Goal: Task Accomplishment & Management: Use online tool/utility

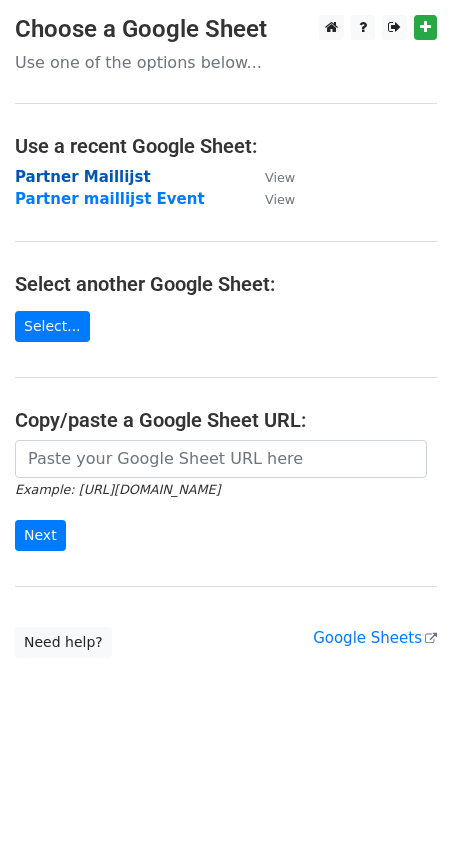
click at [81, 184] on strong "Partner Maillijst" at bounding box center [83, 177] width 136 height 18
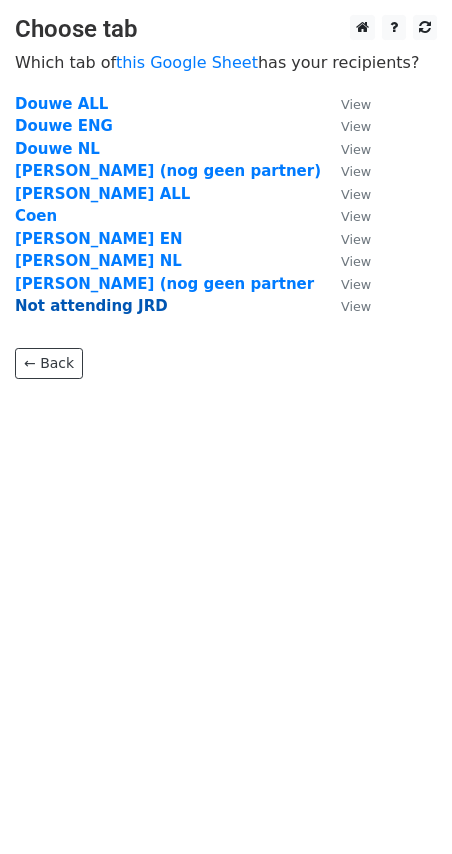
click at [116, 308] on strong "Not attending JRD" at bounding box center [91, 306] width 153 height 18
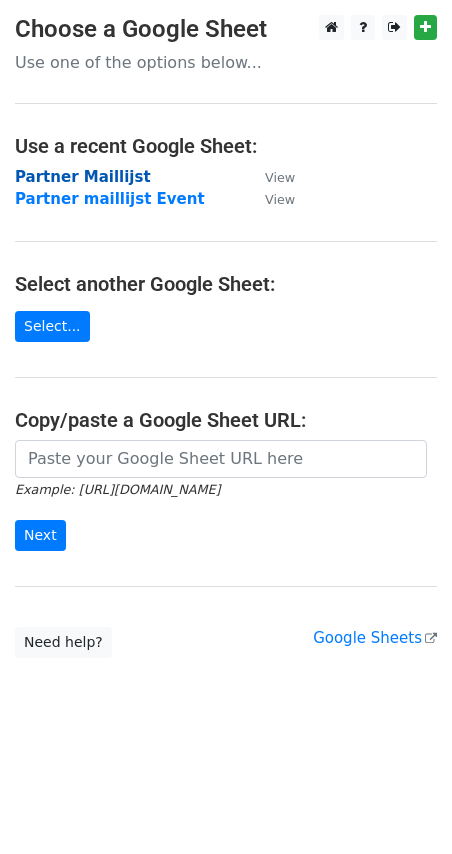
click at [106, 186] on strong "Partner Maillijst" at bounding box center [83, 177] width 136 height 18
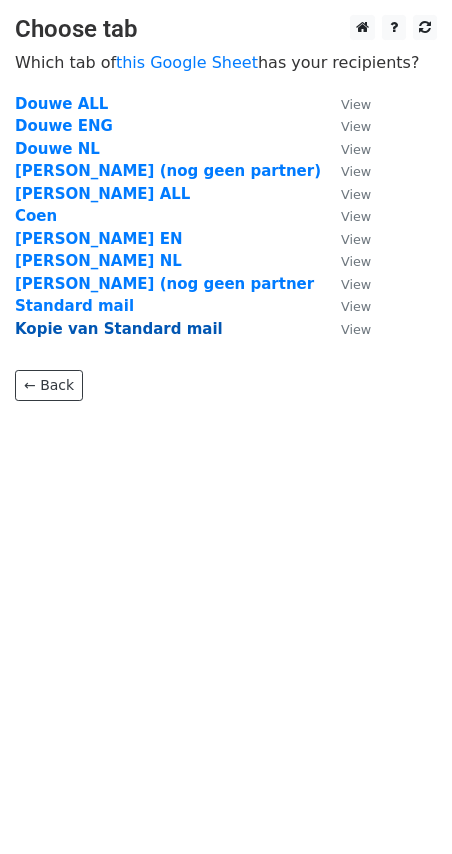
click at [116, 329] on strong "Kopie van Standard mail" at bounding box center [119, 329] width 208 height 18
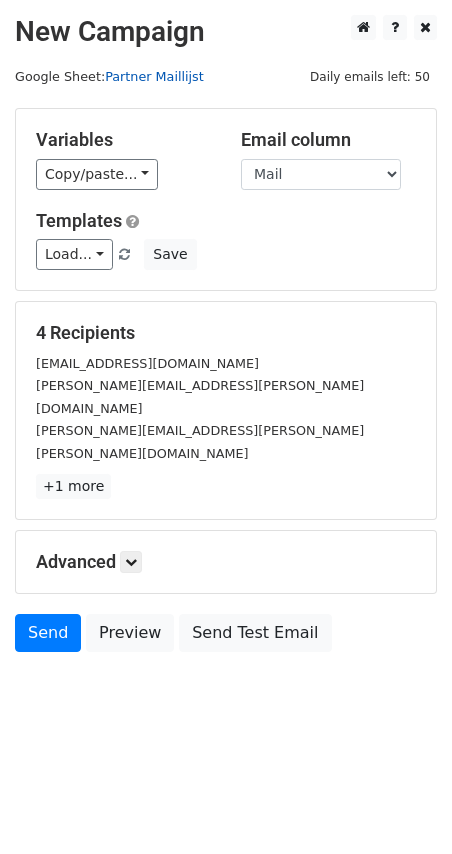
click at [130, 72] on link "Partner Maillijst" at bounding box center [154, 76] width 99 height 15
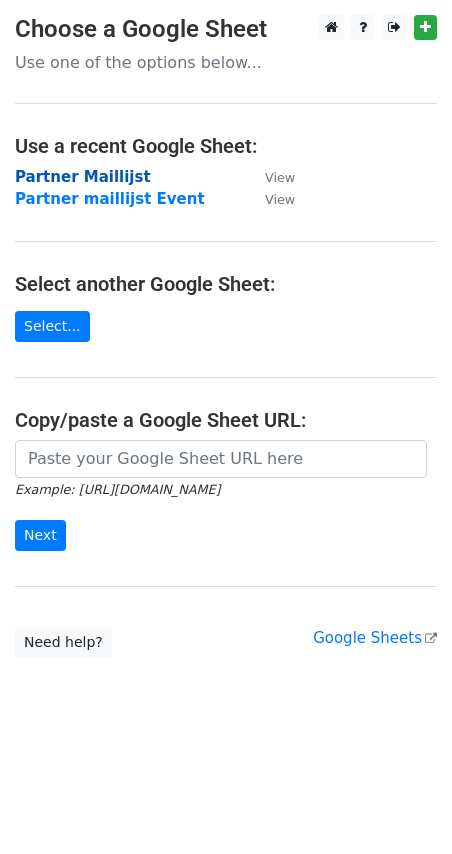
click at [96, 178] on strong "Partner Maillijst" at bounding box center [83, 177] width 136 height 18
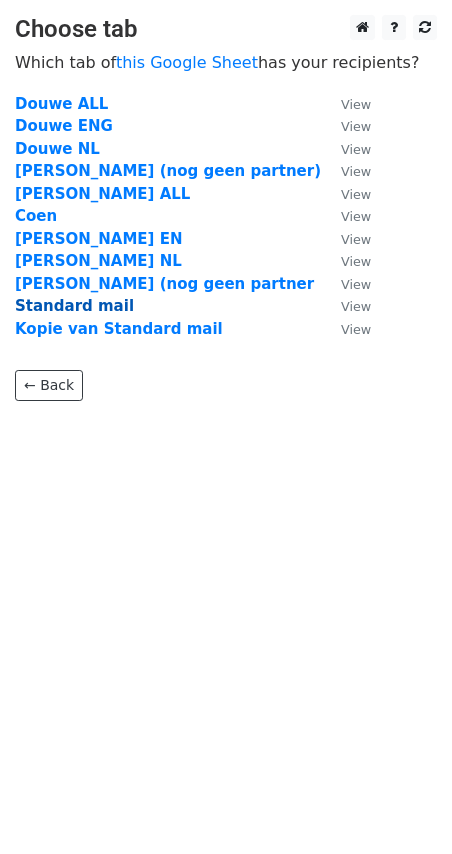
click at [79, 306] on strong "Standard mail" at bounding box center [74, 306] width 119 height 18
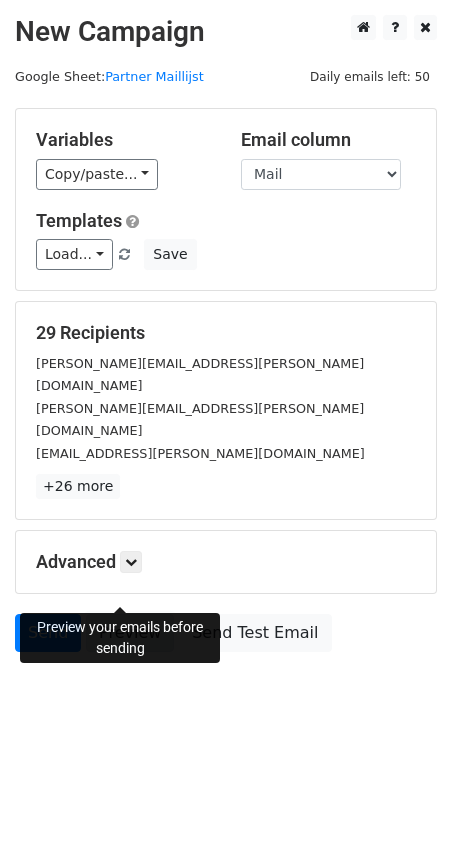
click at [133, 614] on link "Preview" at bounding box center [130, 633] width 88 height 38
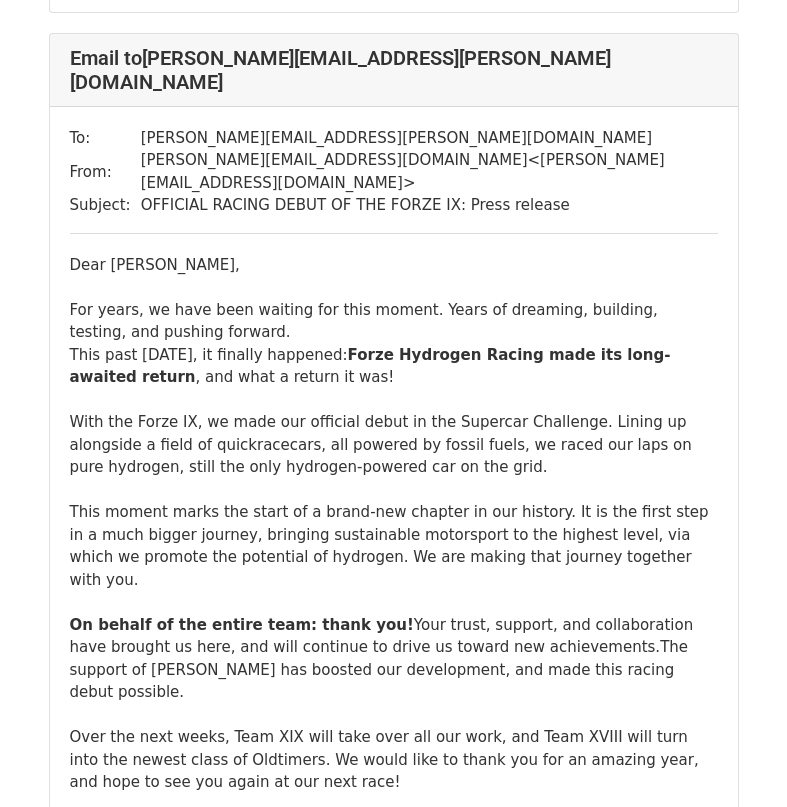
scroll to position [7099, 0]
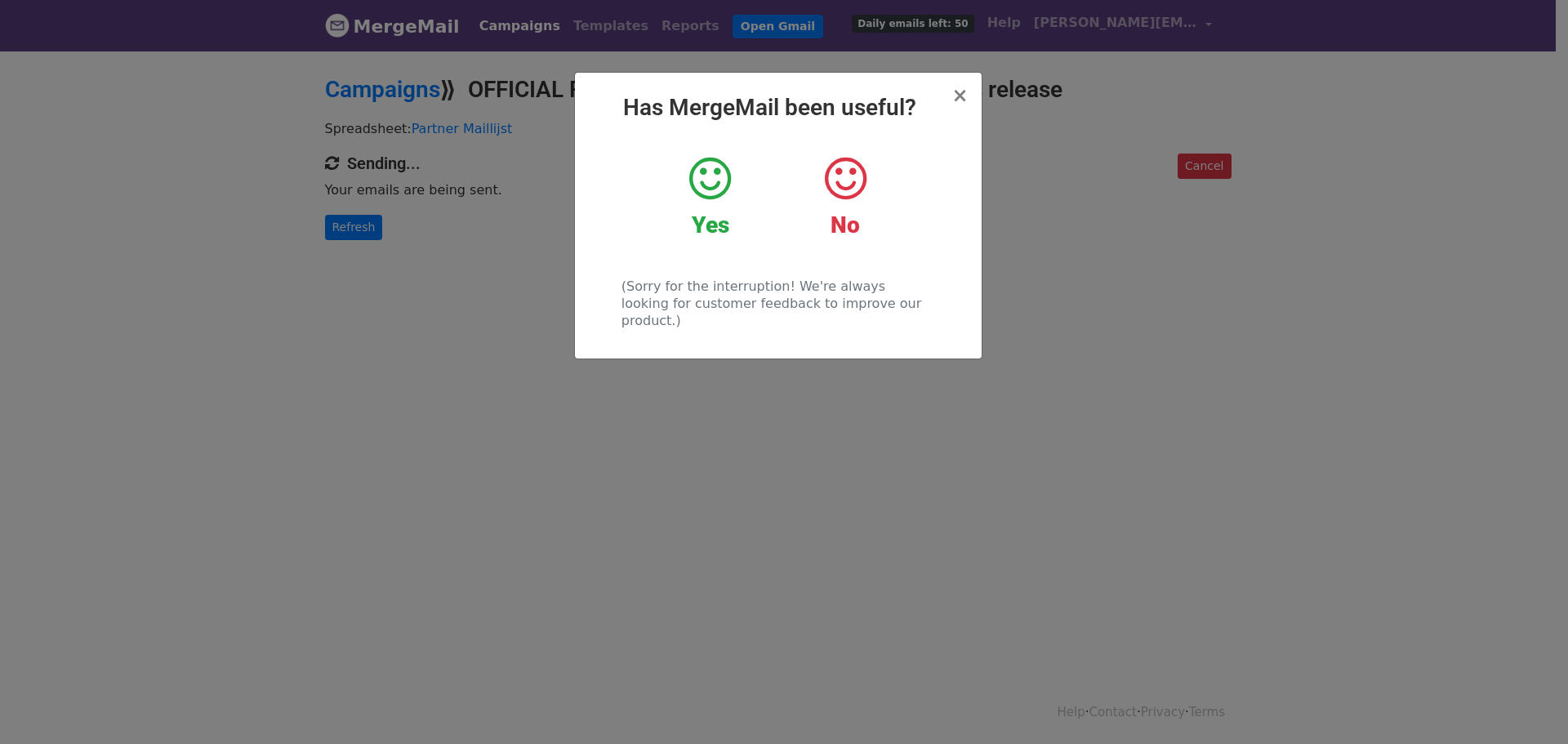
click at [706, 201] on icon at bounding box center [710, 179] width 42 height 49
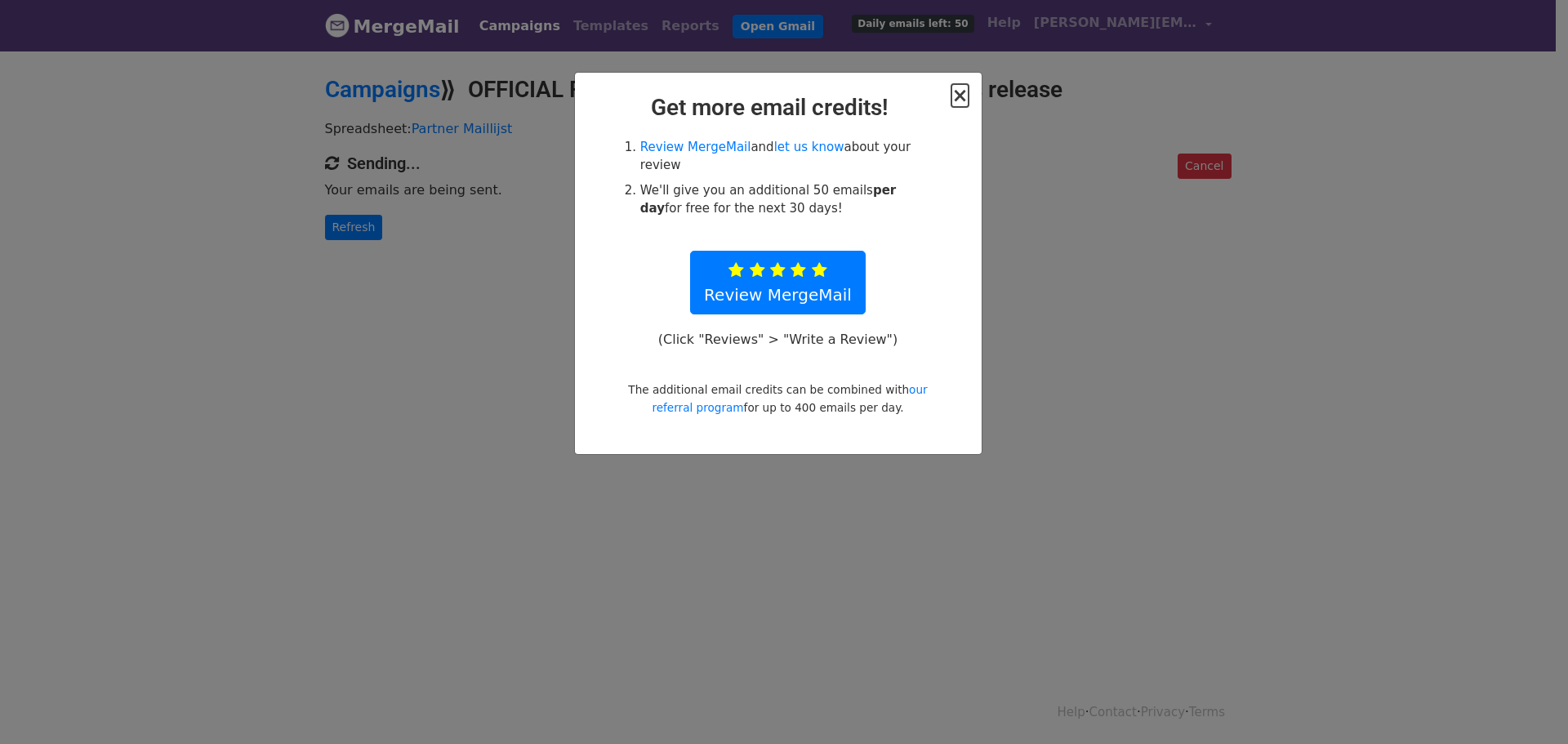
click at [956, 92] on span "×" at bounding box center [960, 96] width 16 height 23
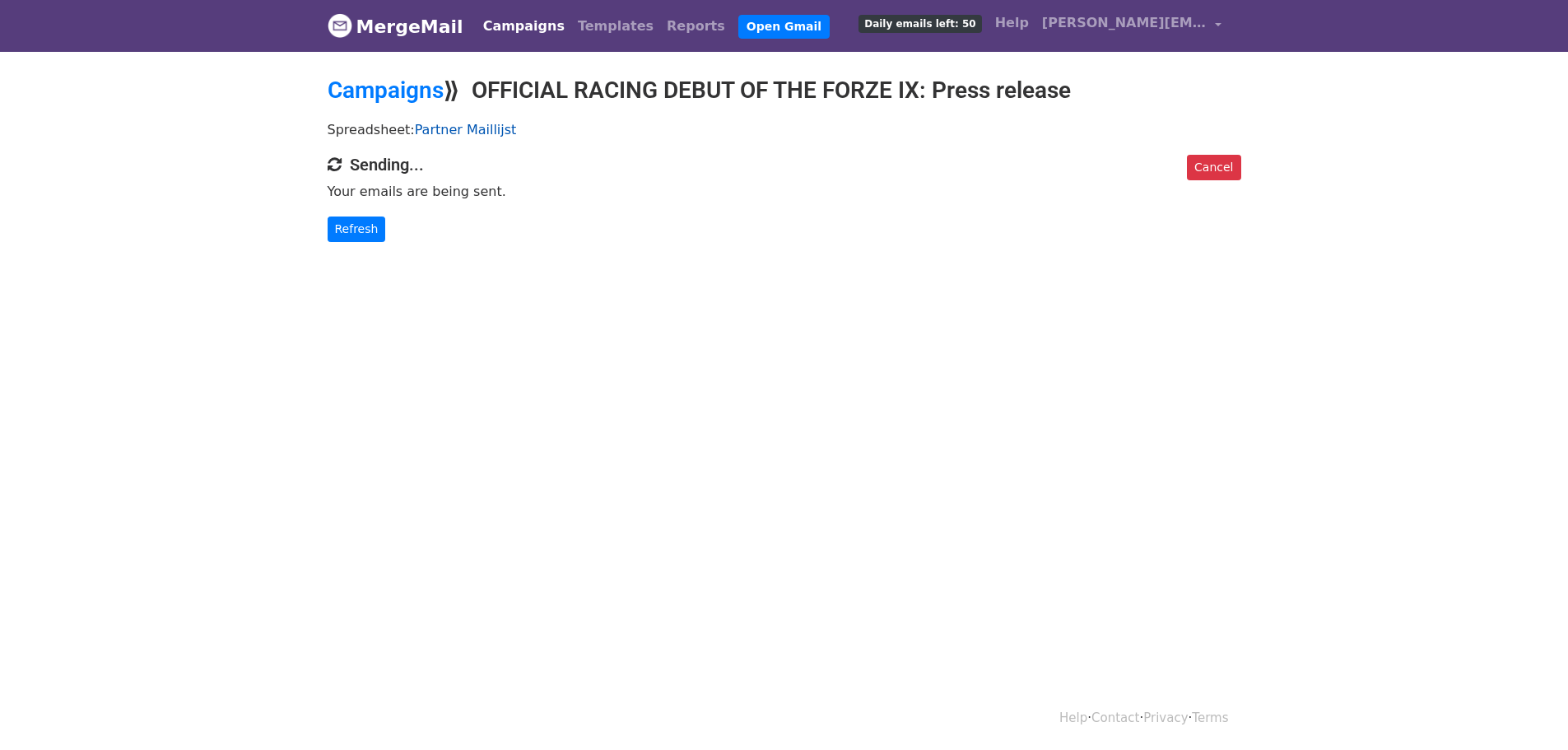
click at [465, 126] on link "Partner Maillijst" at bounding box center [466, 129] width 102 height 16
click at [361, 107] on div "Campaigns ⟫ OFFICIAL RACING DEBUT OF THE FORZE IX: Press release" at bounding box center [784, 95] width 938 height 36
click at [365, 94] on link "Campaigns" at bounding box center [385, 90] width 116 height 27
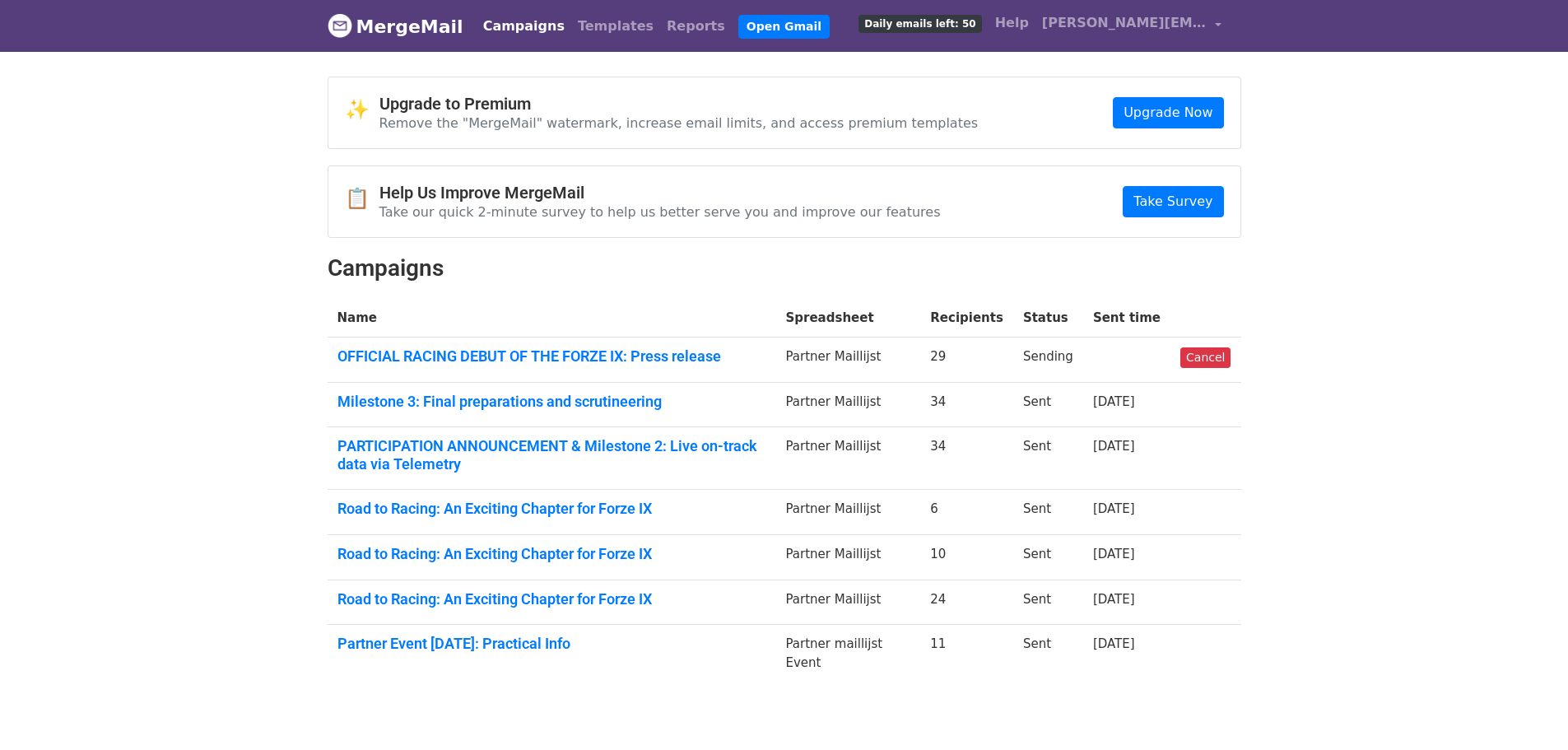
click at [518, 435] on td "PARTICIPATION ANNOUNCEMENT & Milestone 2: Live on-track data via Telemetry" at bounding box center [551, 459] width 449 height 63
click at [459, 449] on link "PARTICIPATION ANNOUNCEMENT & Milestone 2: Live on-track data via Telemetry" at bounding box center [551, 454] width 429 height 35
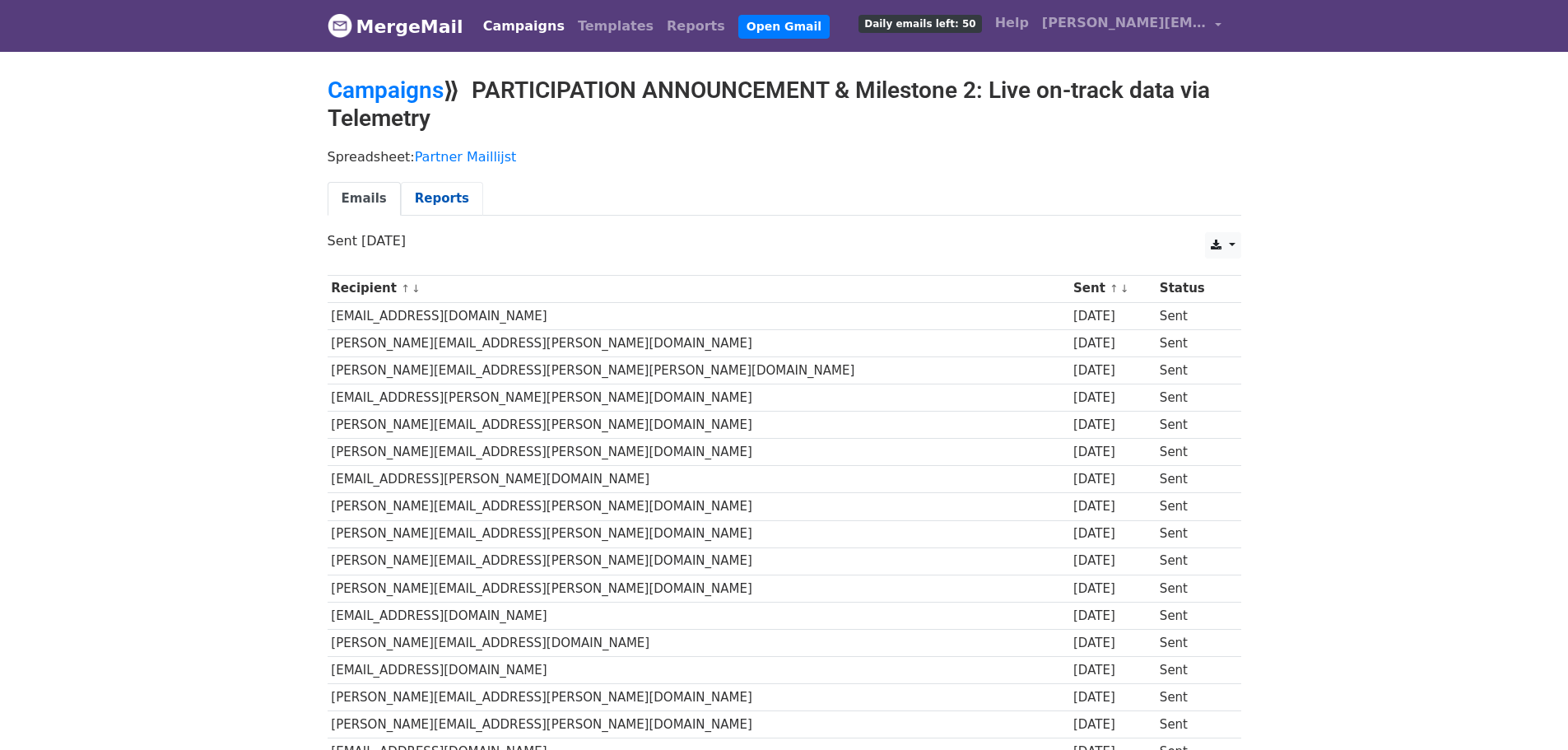
click at [431, 190] on link "Reports" at bounding box center [442, 198] width 82 height 34
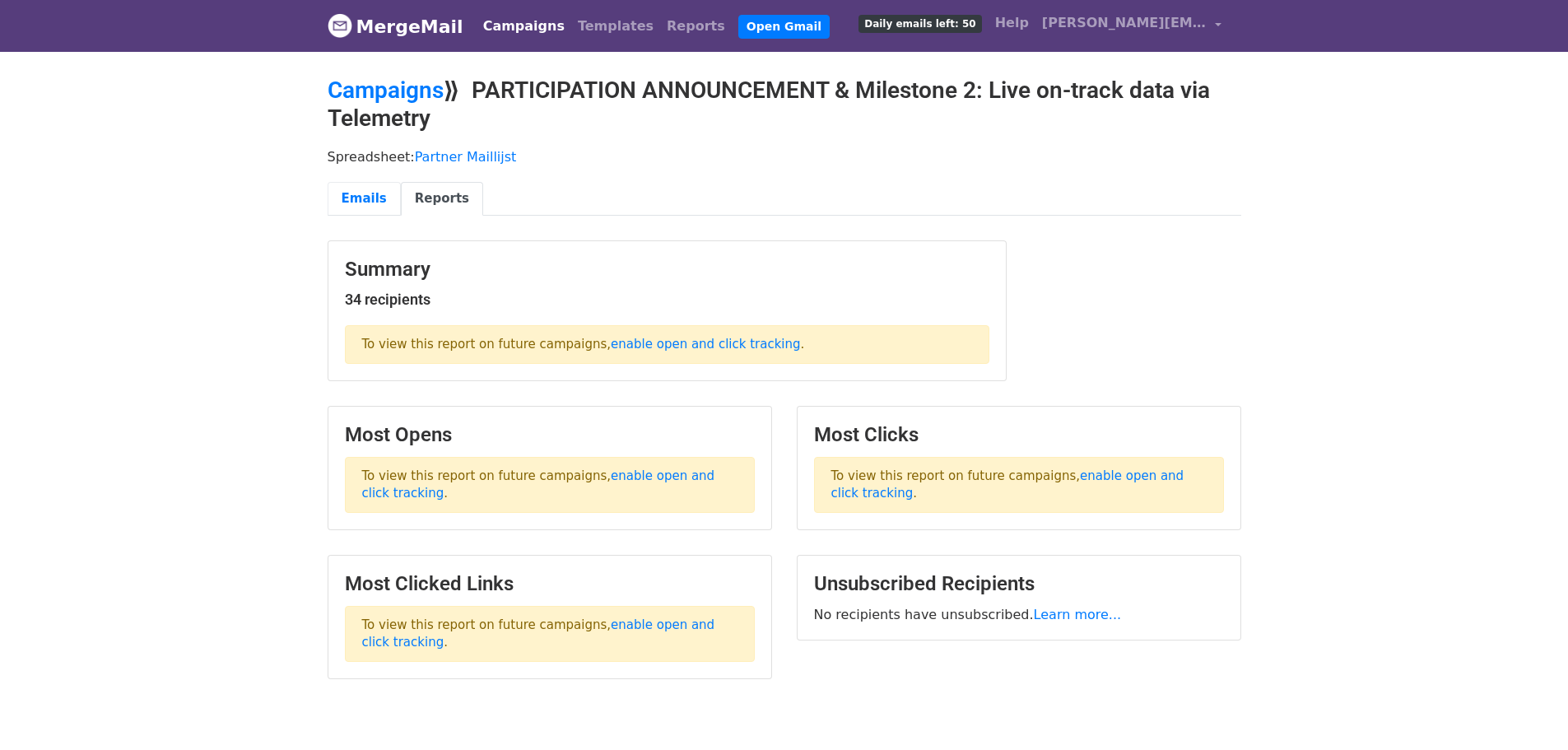
click at [369, 188] on link "Emails" at bounding box center [364, 198] width 73 height 34
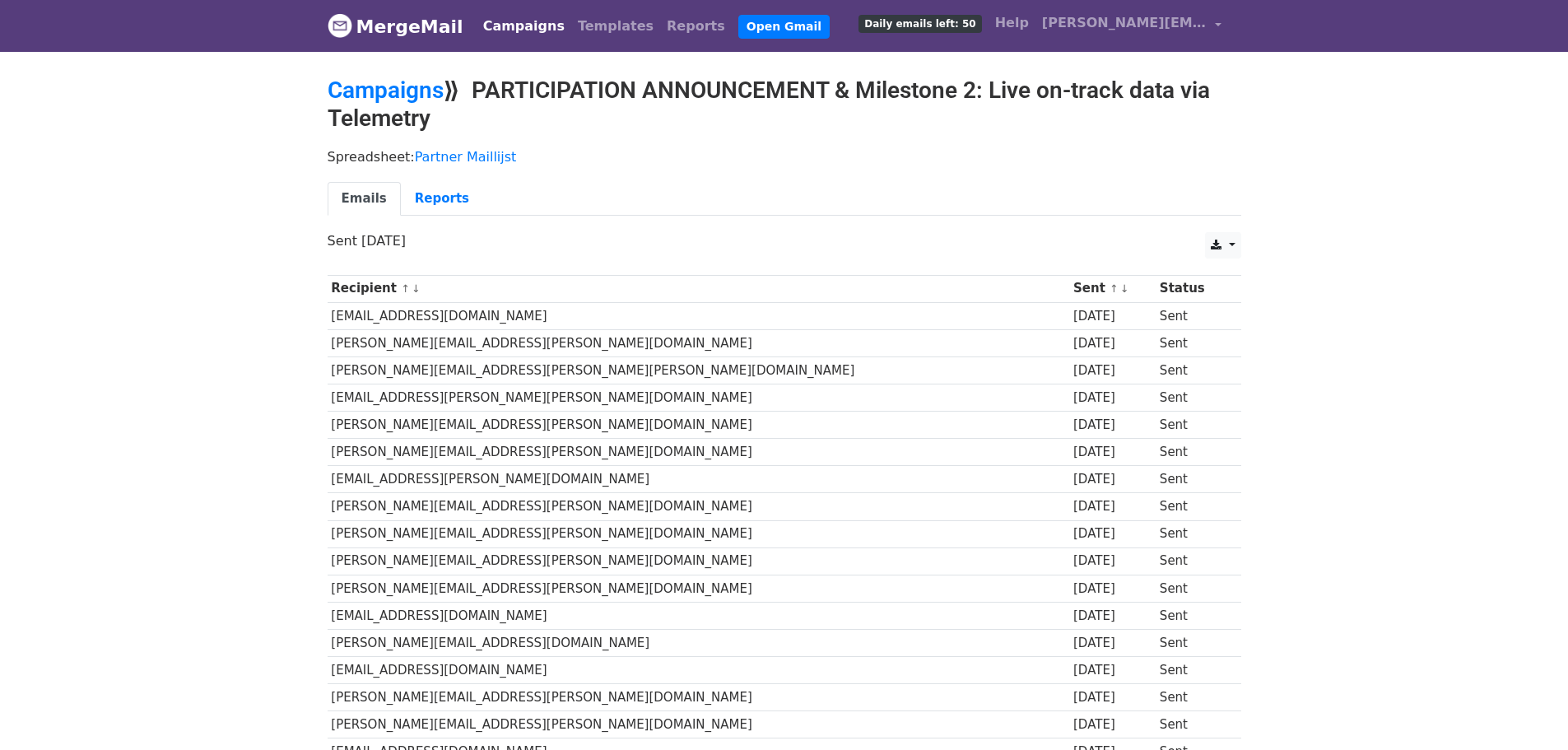
click at [616, 86] on h2 "Campaigns ⟫ PARTICIPATION ANNOUNCEMENT & Milestone 2: Live on-track data via Te…" at bounding box center [784, 104] width 914 height 55
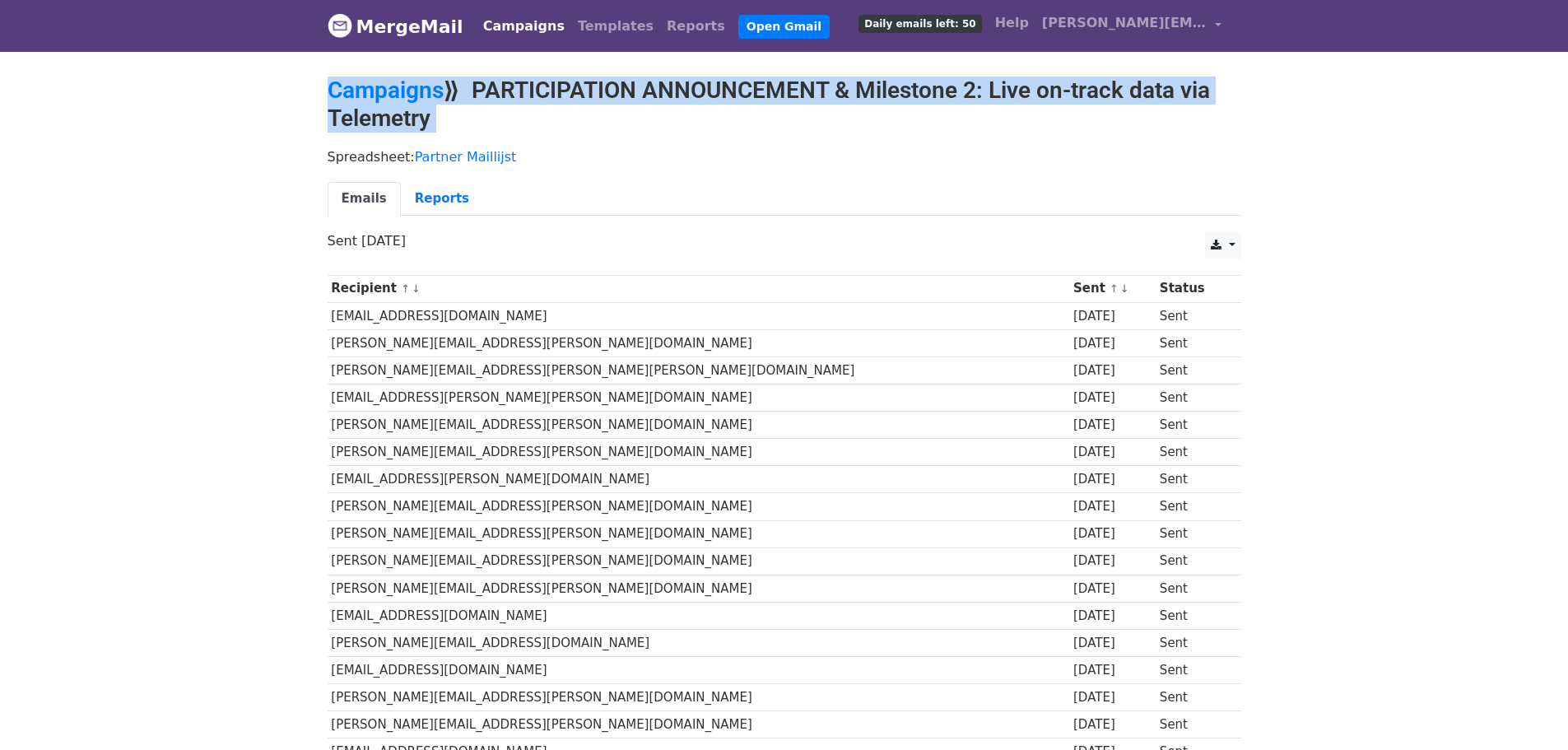
click at [616, 86] on h2 "Campaigns ⟫ PARTICIPATION ANNOUNCEMENT & Milestone 2: Live on-track data via Te…" at bounding box center [784, 104] width 914 height 55
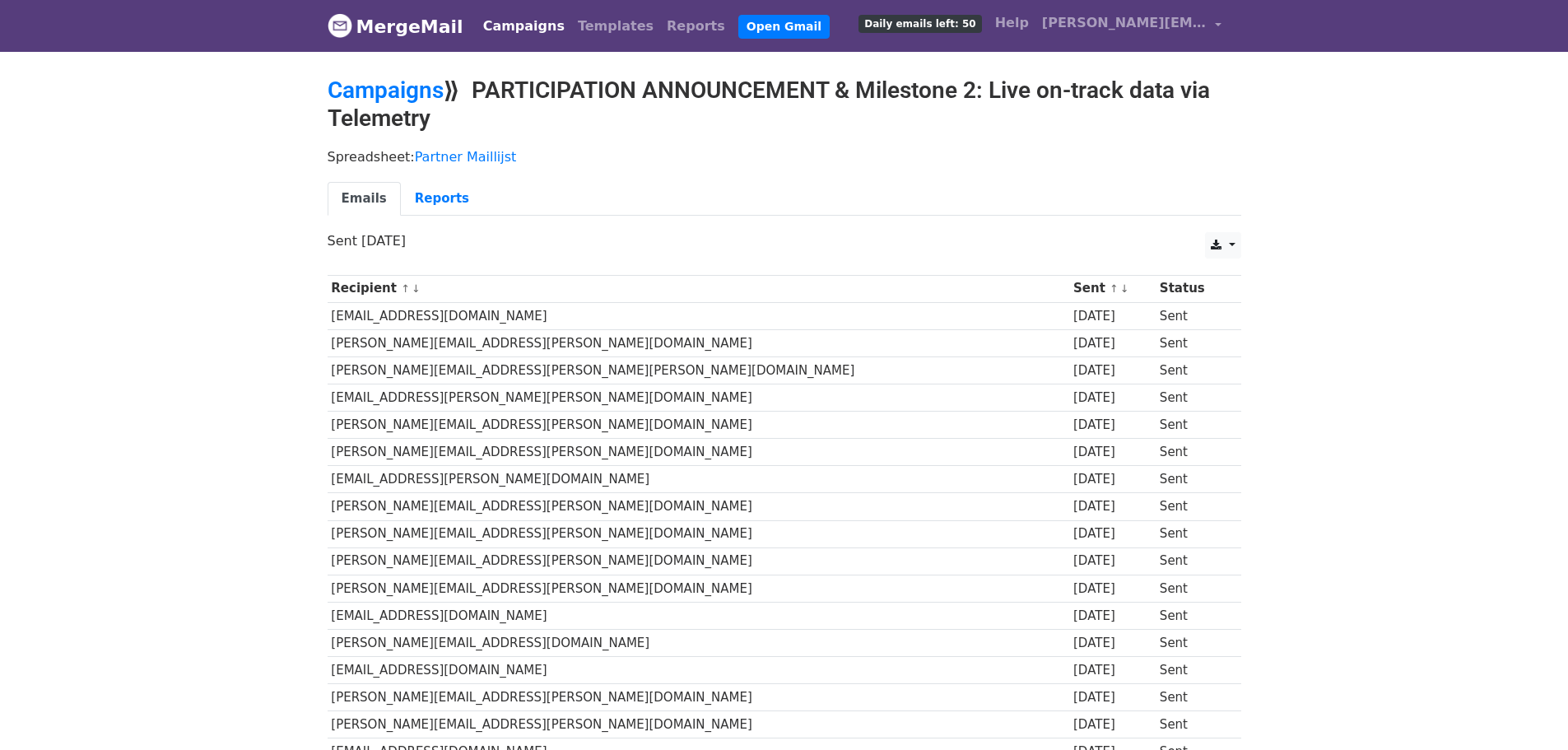
click at [649, 148] on p "Spreadsheet: Partner Maillijst" at bounding box center [784, 156] width 914 height 17
drag, startPoint x: 578, startPoint y: 112, endPoint x: 487, endPoint y: 71, distance: 99.8
click at [487, 71] on body "MergeMail Campaigns Templates Reports Open Gmail Daily emails left: 50 Help d.d…" at bounding box center [784, 654] width 1568 height 1307
drag, startPoint x: 482, startPoint y: 85, endPoint x: 510, endPoint y: 120, distance: 44.8
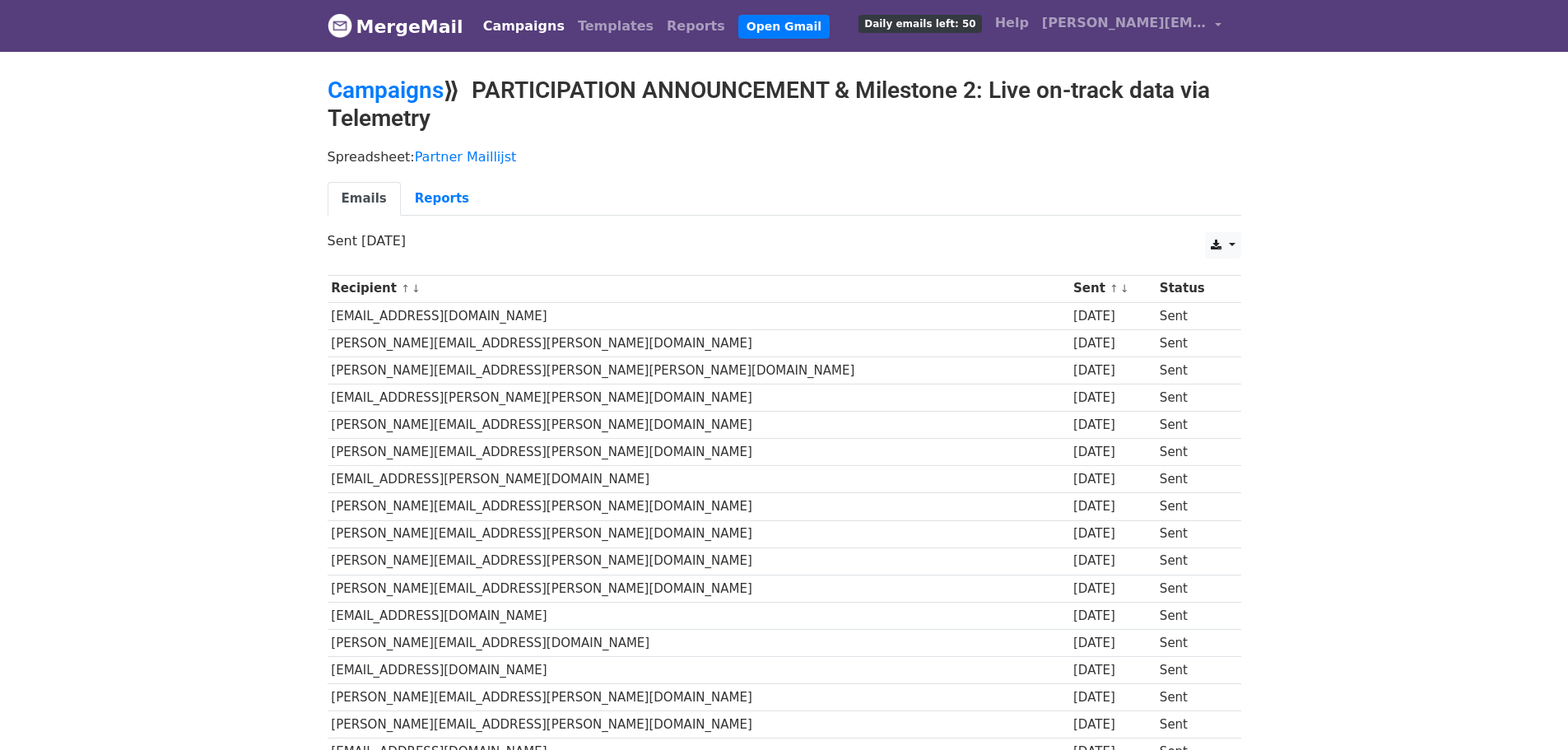
click at [510, 120] on h2 "Campaigns ⟫ PARTICIPATION ANNOUNCEMENT & Milestone 2: Live on-track data via Te…" at bounding box center [784, 104] width 914 height 55
copy h2 "PARTICIPATION ANNOUNCEMENT & Milestone 2: Live on-track data via Telemetry"
click at [565, 100] on h2 "Campaigns ⟫ PARTICIPATION ANNOUNCEMENT & Milestone 2: Live on-track data via Te…" at bounding box center [784, 104] width 914 height 55
click at [370, 78] on link "Campaigns" at bounding box center [385, 90] width 116 height 27
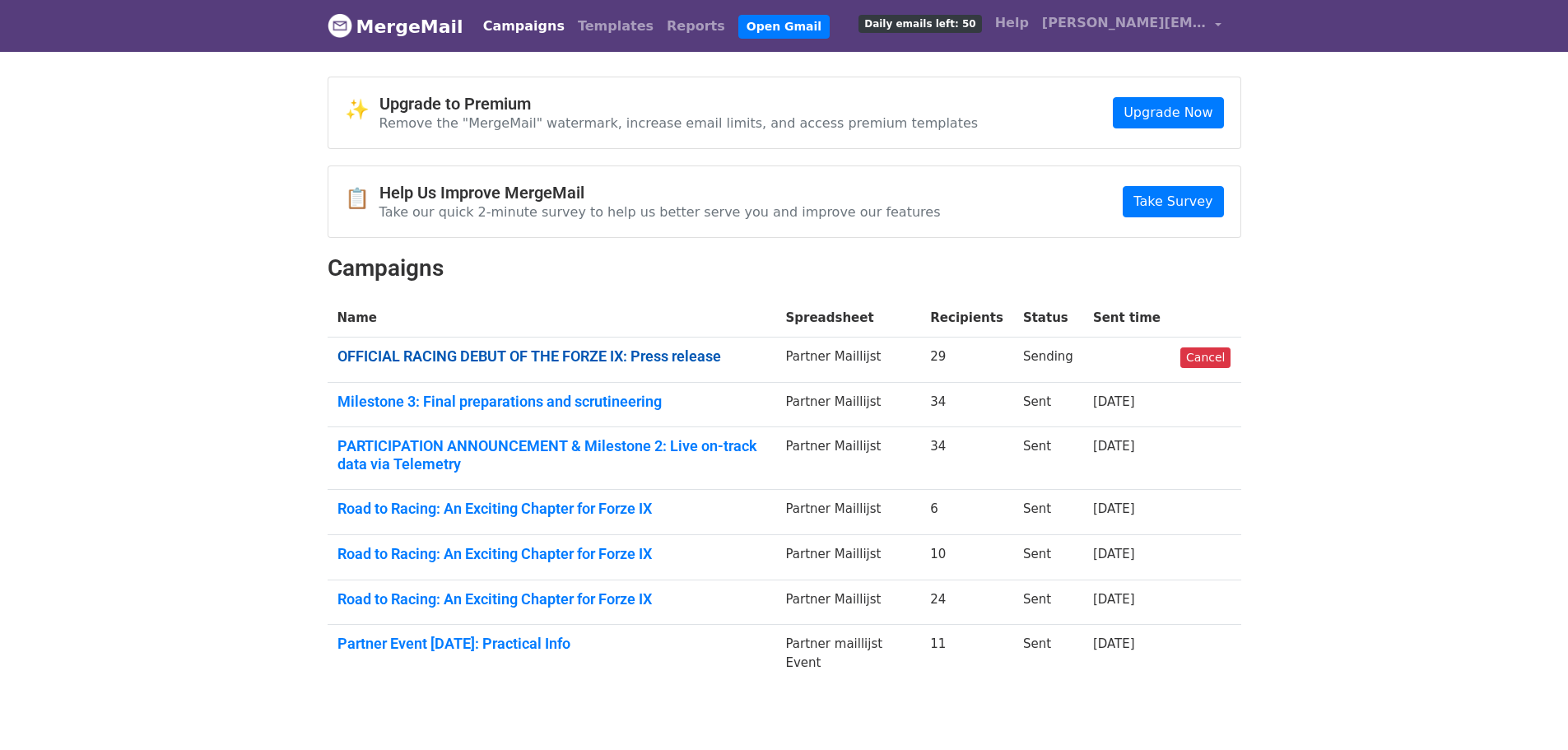
click at [617, 356] on link "OFFICIAL RACING DEBUT OF THE FORZE IX: Press release" at bounding box center [551, 356] width 429 height 18
